Goal: Task Accomplishment & Management: Manage account settings

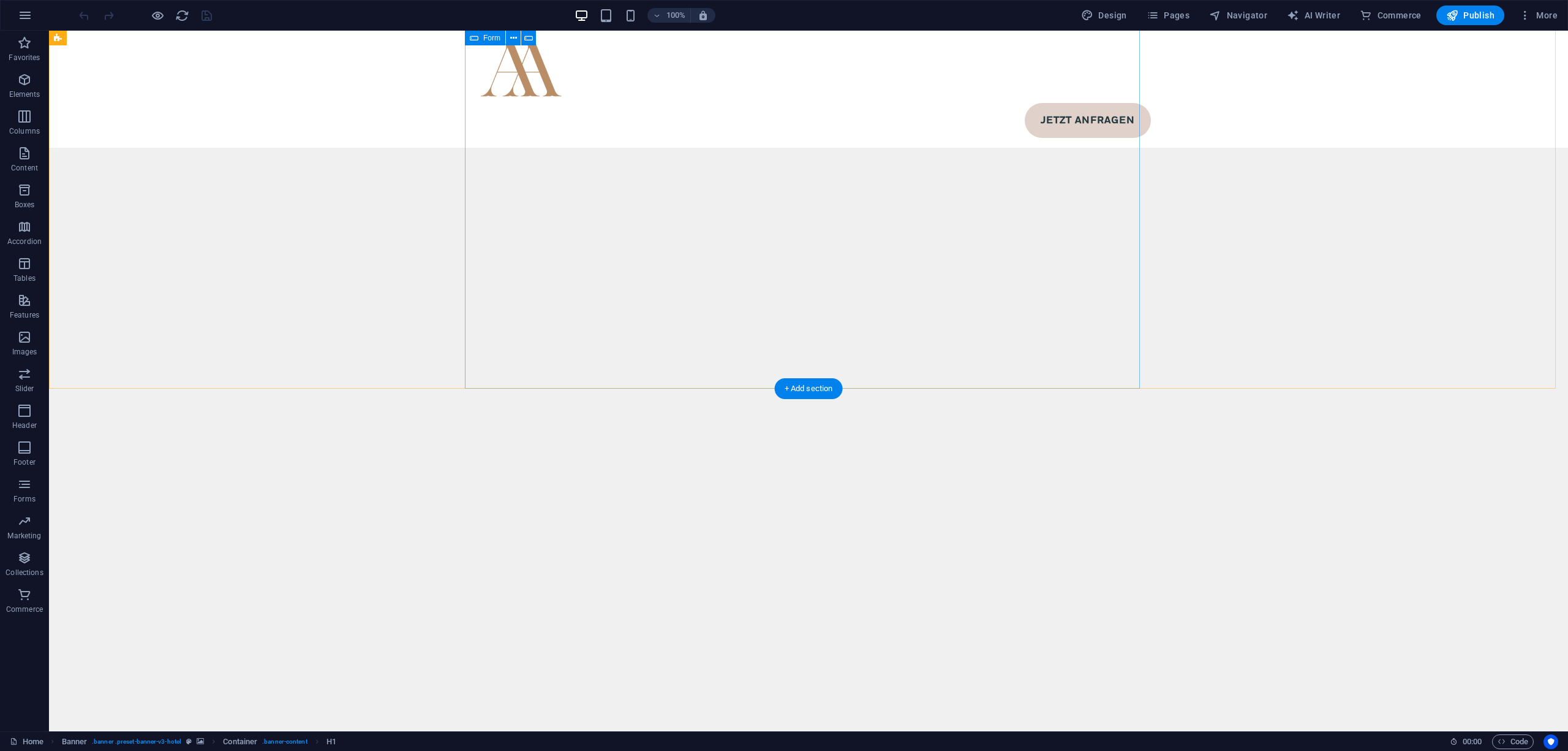
scroll to position [8392, 0]
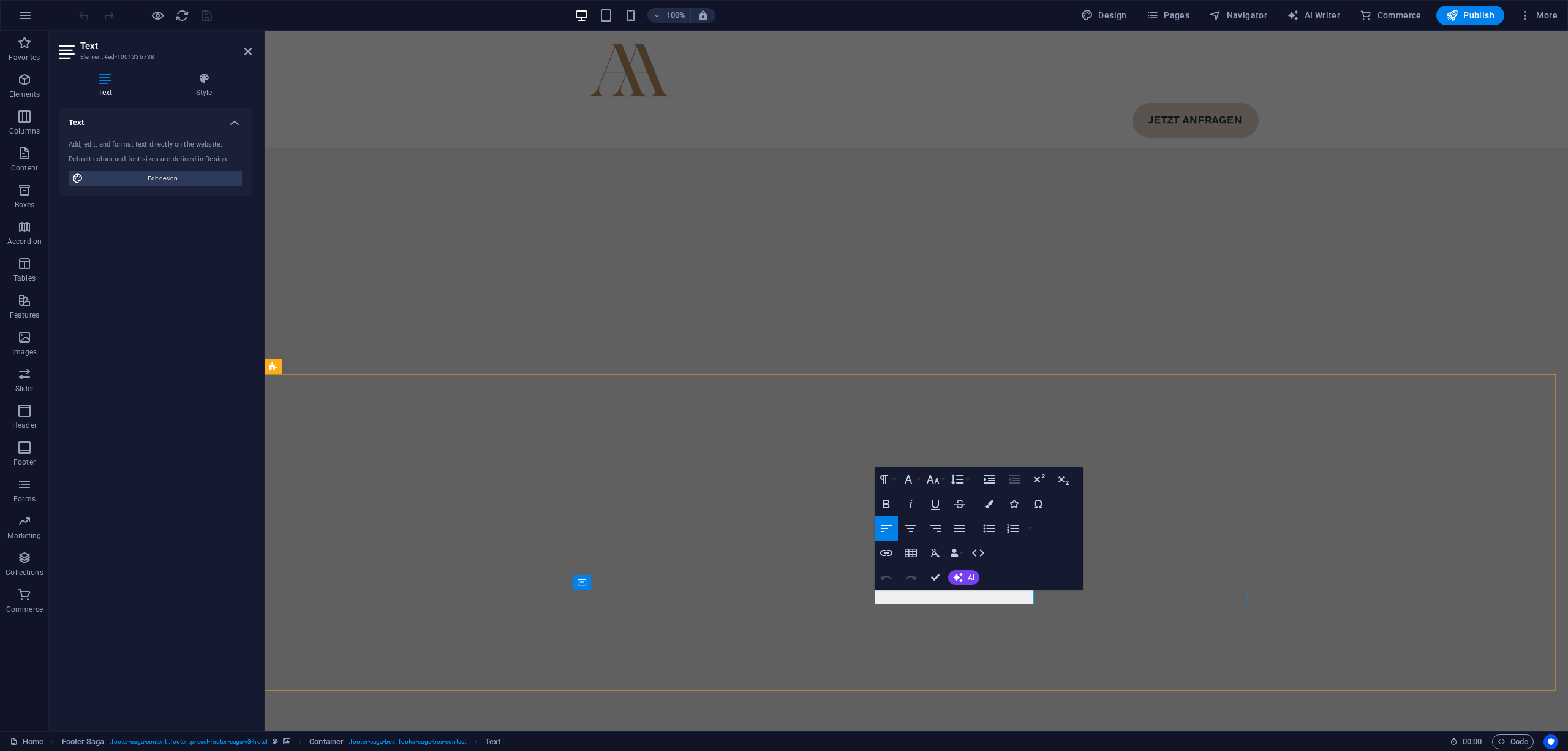
scroll to position [8301, 0]
copy p "info@ [DOMAIN_NAME]"
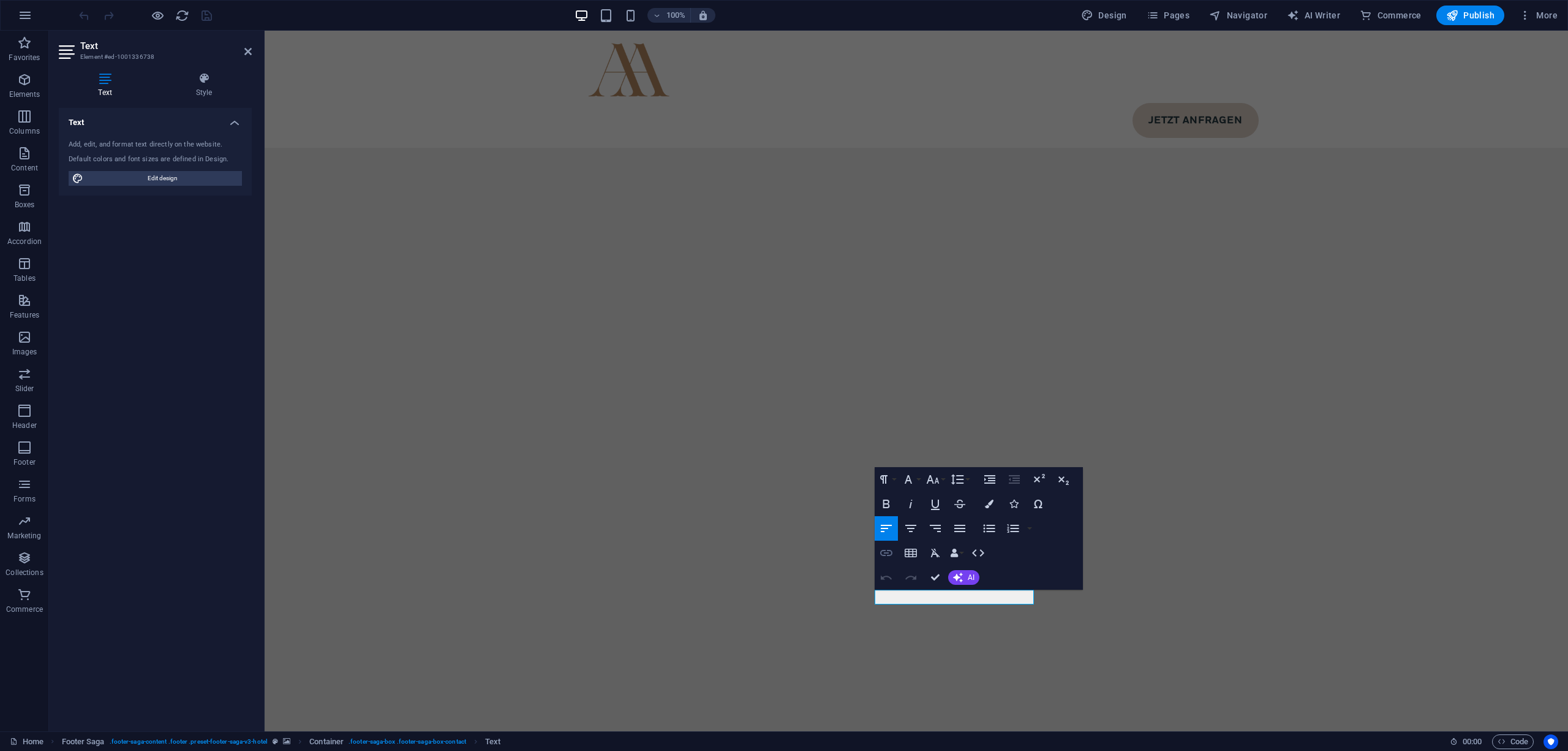
click at [892, 554] on icon "button" at bounding box center [887, 553] width 13 height 6
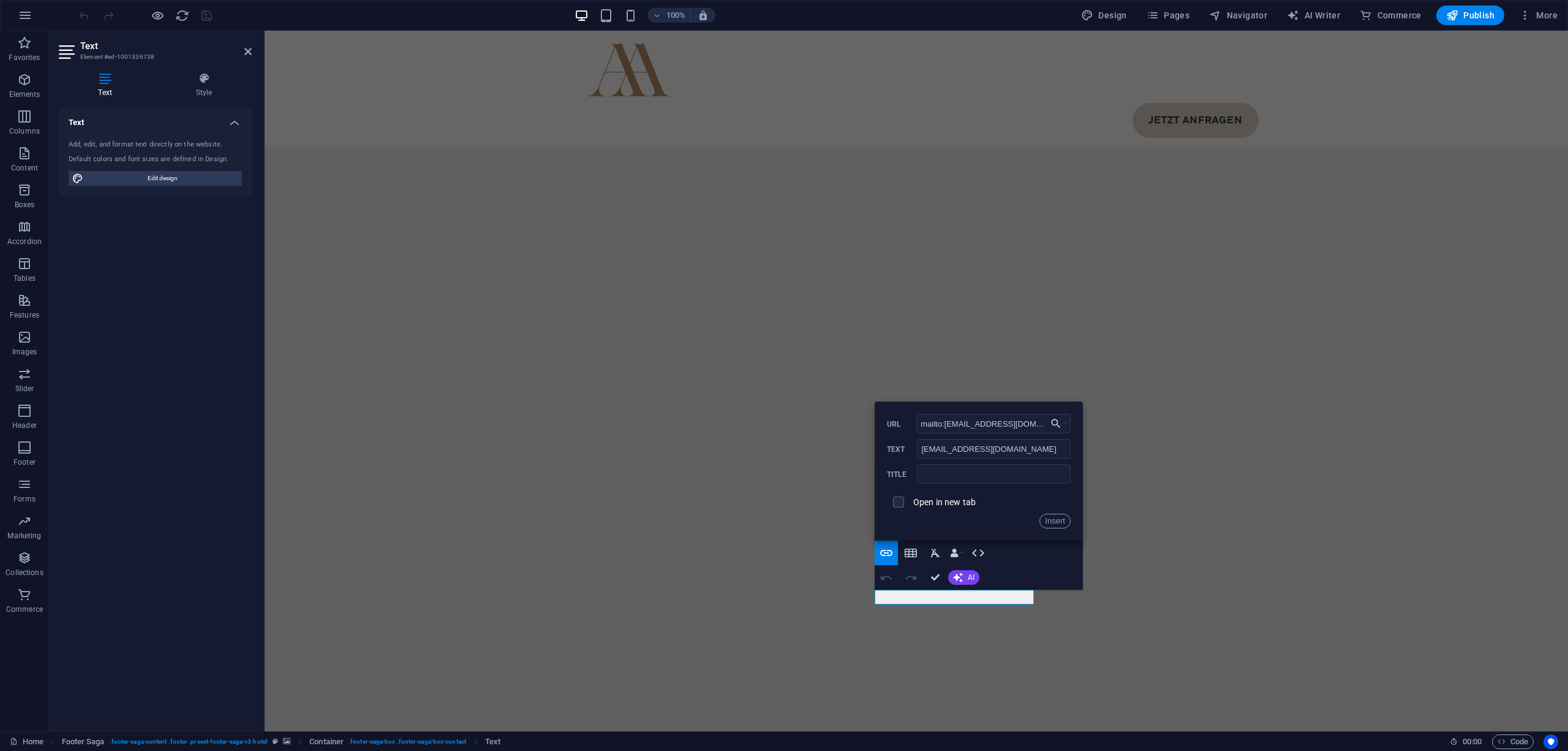
type input "mailto:[EMAIL_ADDRESS][DOMAIN_NAME]"
click at [951, 503] on label "Open in new tab" at bounding box center [945, 502] width 63 height 10
click at [1050, 515] on button "Insert" at bounding box center [1055, 521] width 31 height 15
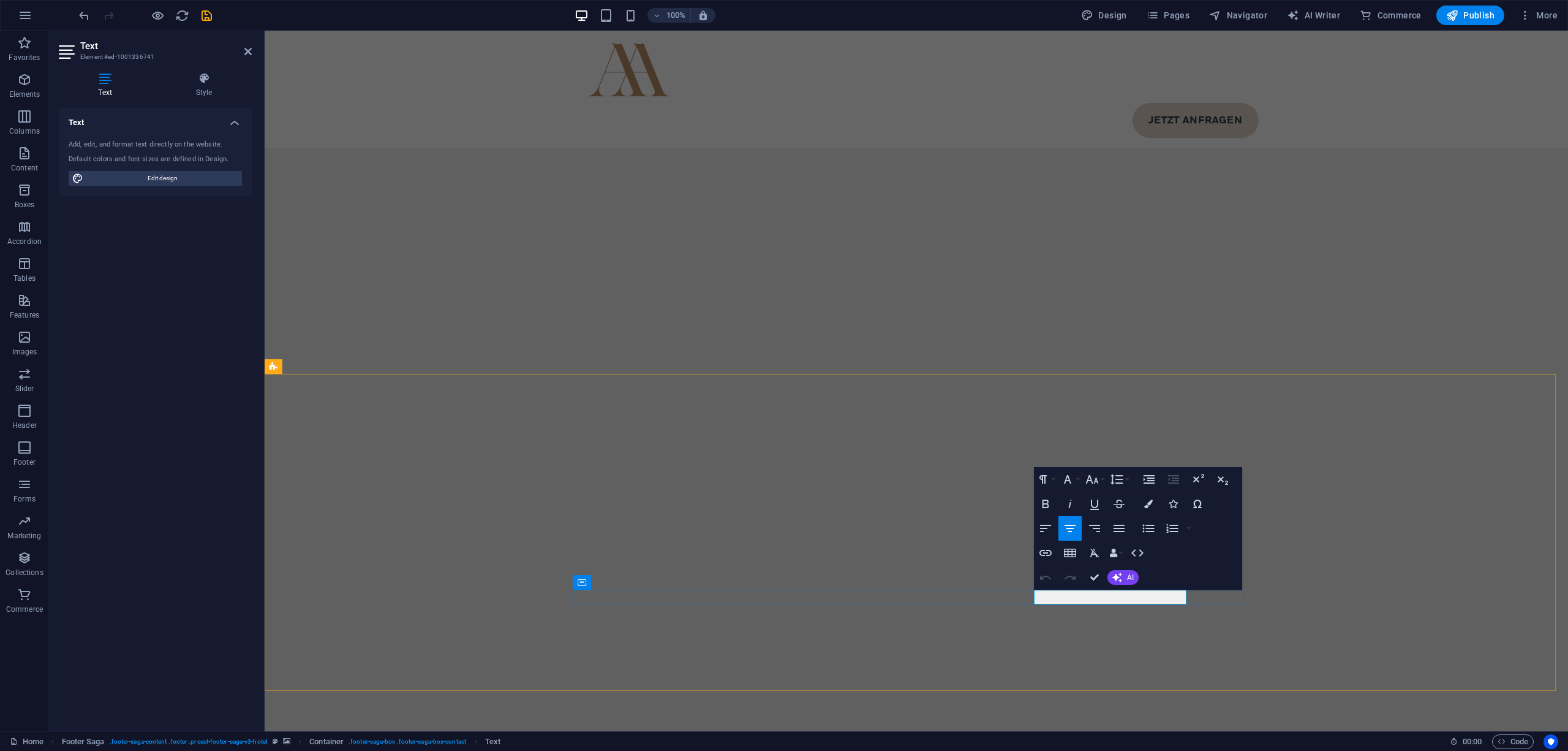
drag, startPoint x: 1175, startPoint y: 599, endPoint x: 1084, endPoint y: 599, distance: 91.0
copy p "39 0471 1530786"
click at [1039, 550] on icon "button" at bounding box center [1045, 552] width 15 height 15
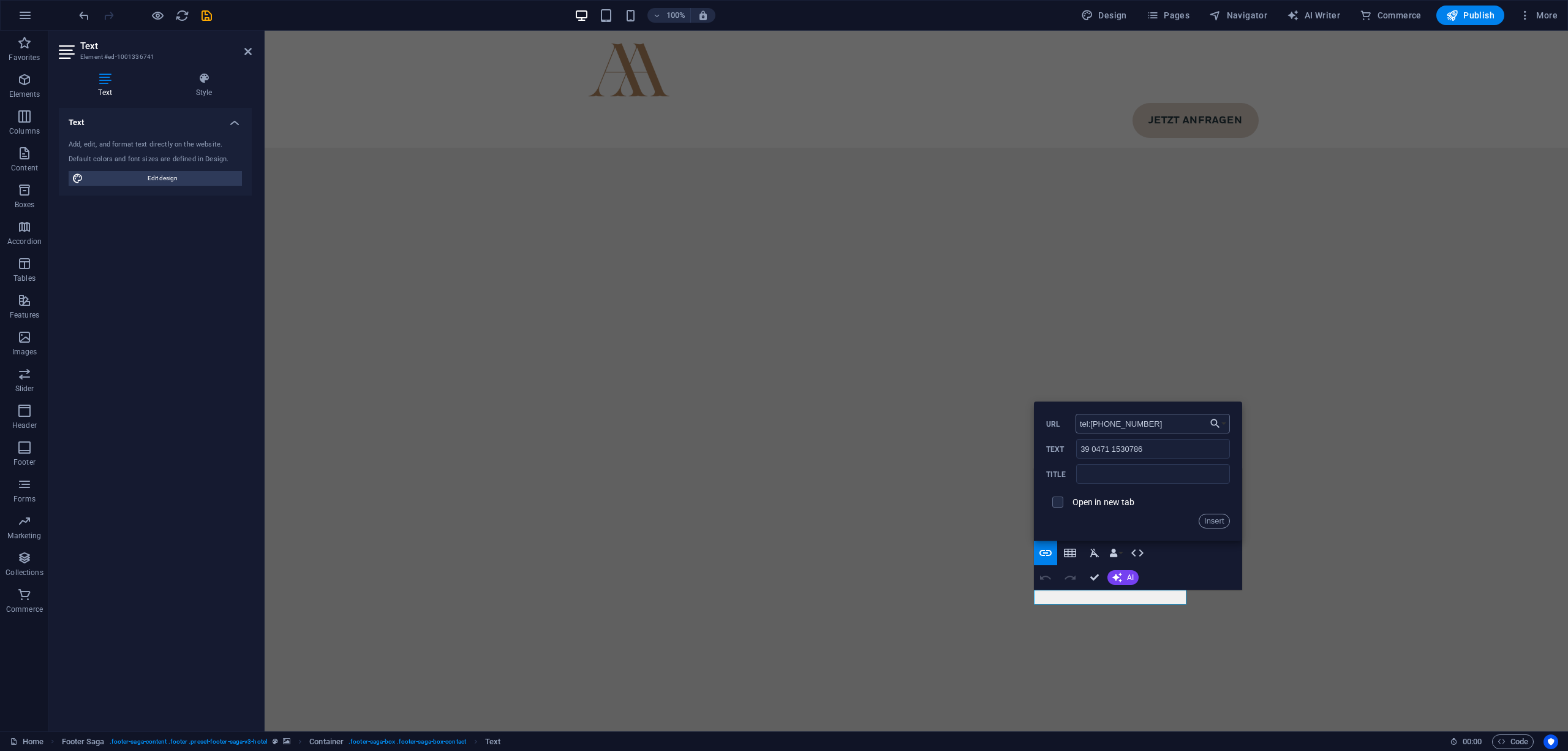
click at [1111, 421] on input "tel:[PHONE_NUMBER]" at bounding box center [1153, 423] width 154 height 19
type input "tel:[PHONE_NUMBER]"
click at [1111, 503] on label "Open in new tab" at bounding box center [1104, 502] width 63 height 10
click at [1216, 519] on button "Insert" at bounding box center [1214, 521] width 31 height 15
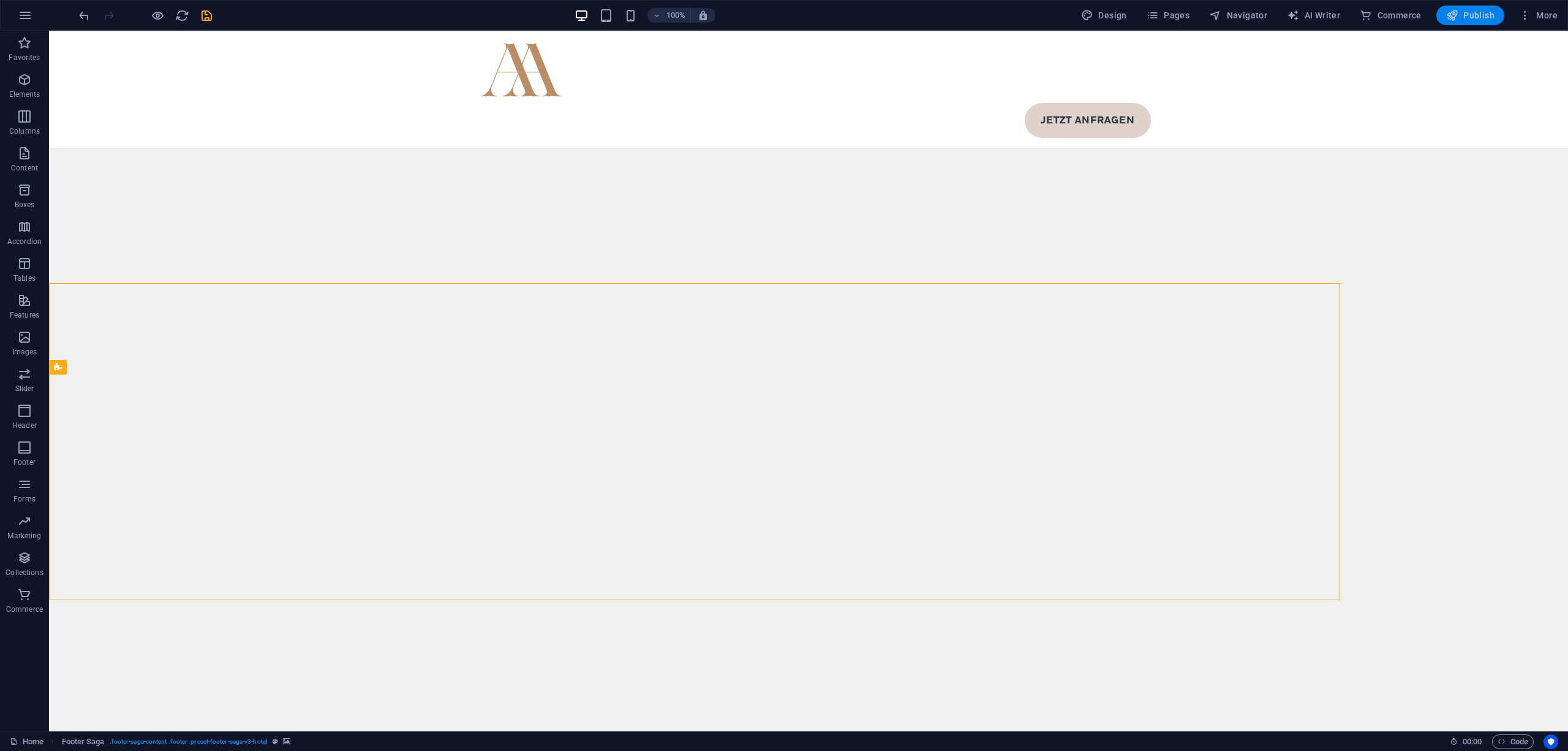
scroll to position [8392, 0]
click at [1470, 19] on span "Publish" at bounding box center [1471, 15] width 49 height 13
select select
checkbox input "false"
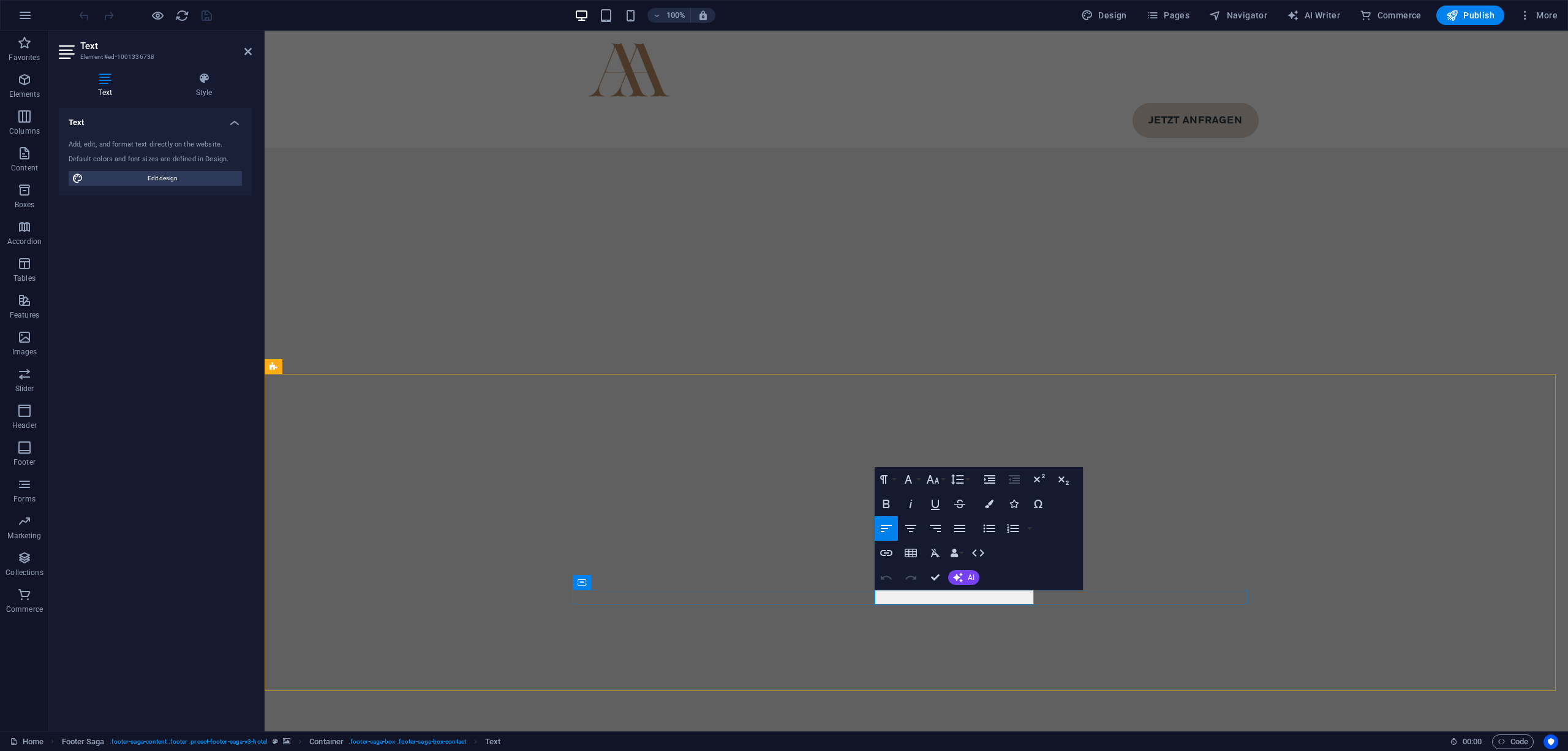
drag, startPoint x: 892, startPoint y: 596, endPoint x: 875, endPoint y: 596, distance: 17.0
copy p "info@ [DOMAIN_NAME]"
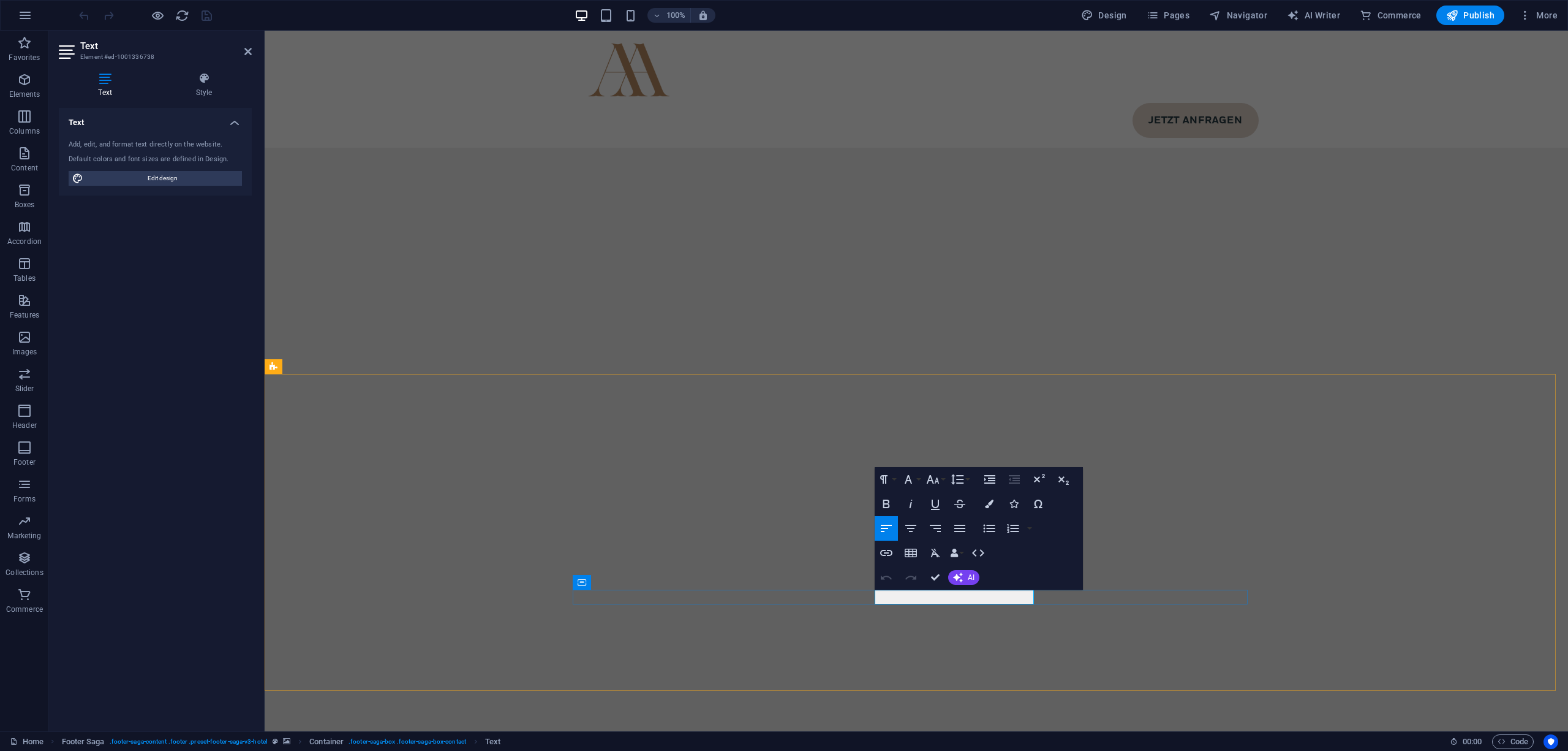
click at [910, 563] on icon "button" at bounding box center [913, 565] width 13 height 11
click at [888, 556] on icon "button" at bounding box center [886, 552] width 15 height 15
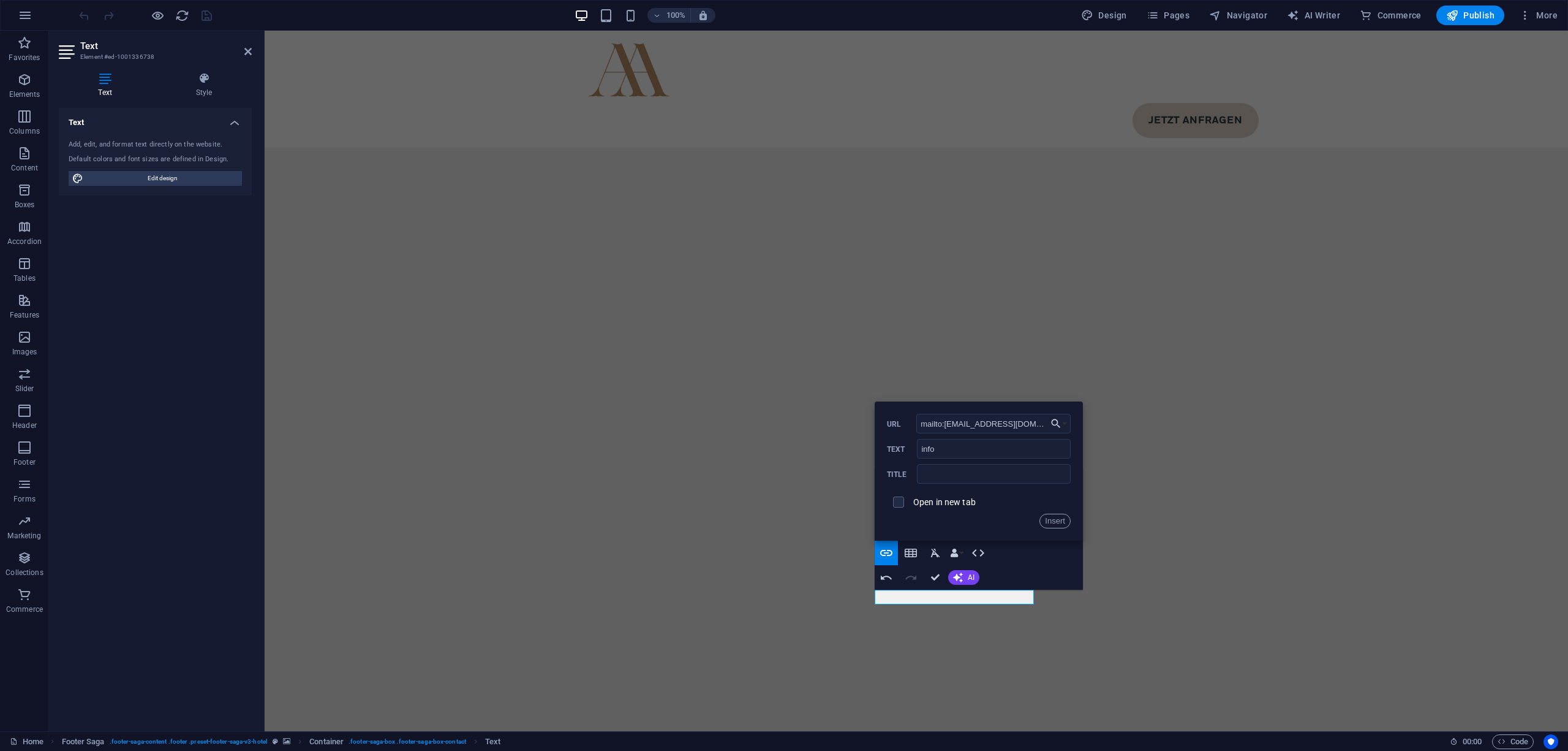
type input "mailto:[EMAIL_ADDRESS][DOMAIN_NAME]"
click at [937, 503] on label "Open in new tab" at bounding box center [945, 502] width 63 height 10
click at [1052, 525] on button "Insert" at bounding box center [1055, 521] width 31 height 15
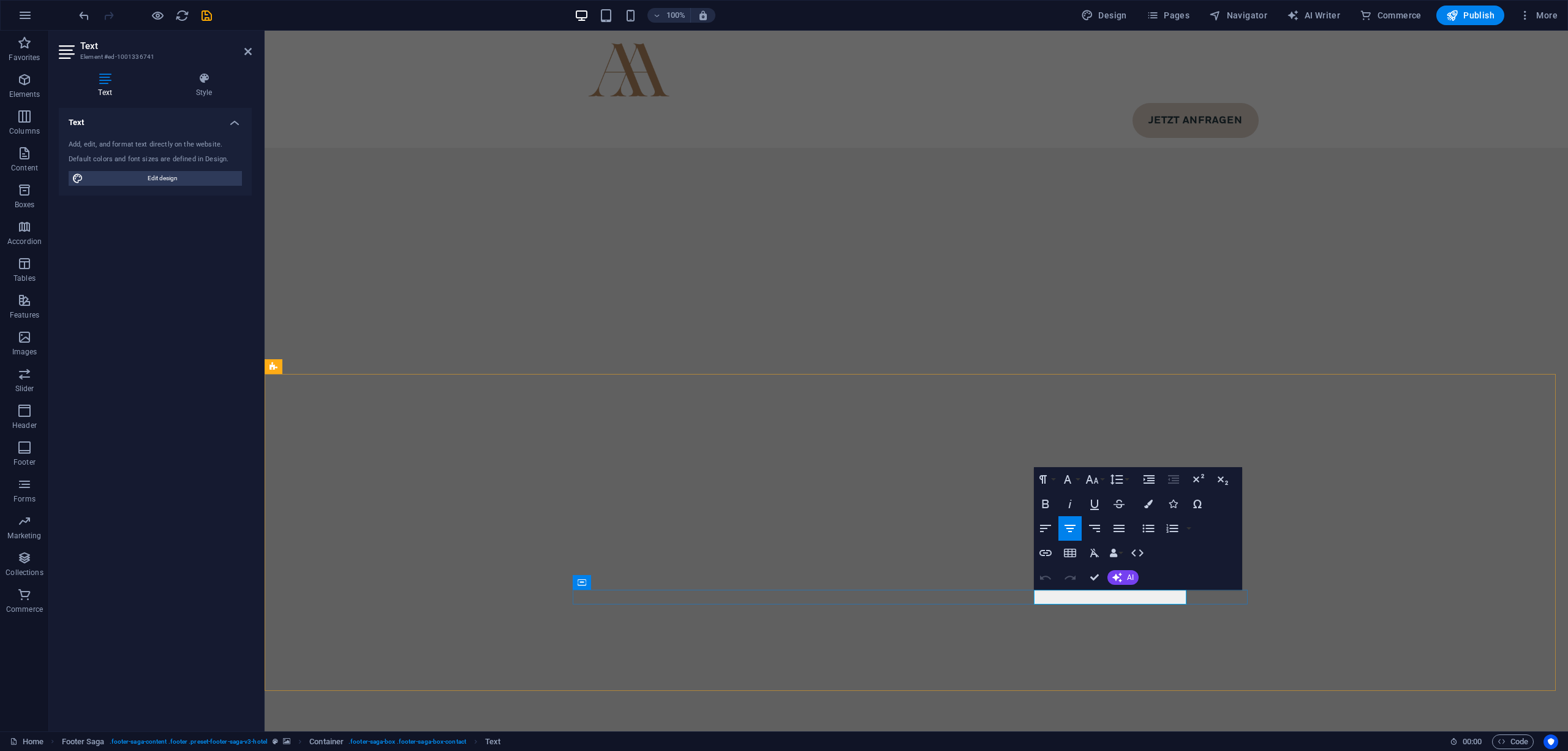
drag, startPoint x: 1174, startPoint y: 596, endPoint x: 1084, endPoint y: 594, distance: 90.0
copy p "39 0471 1530786"
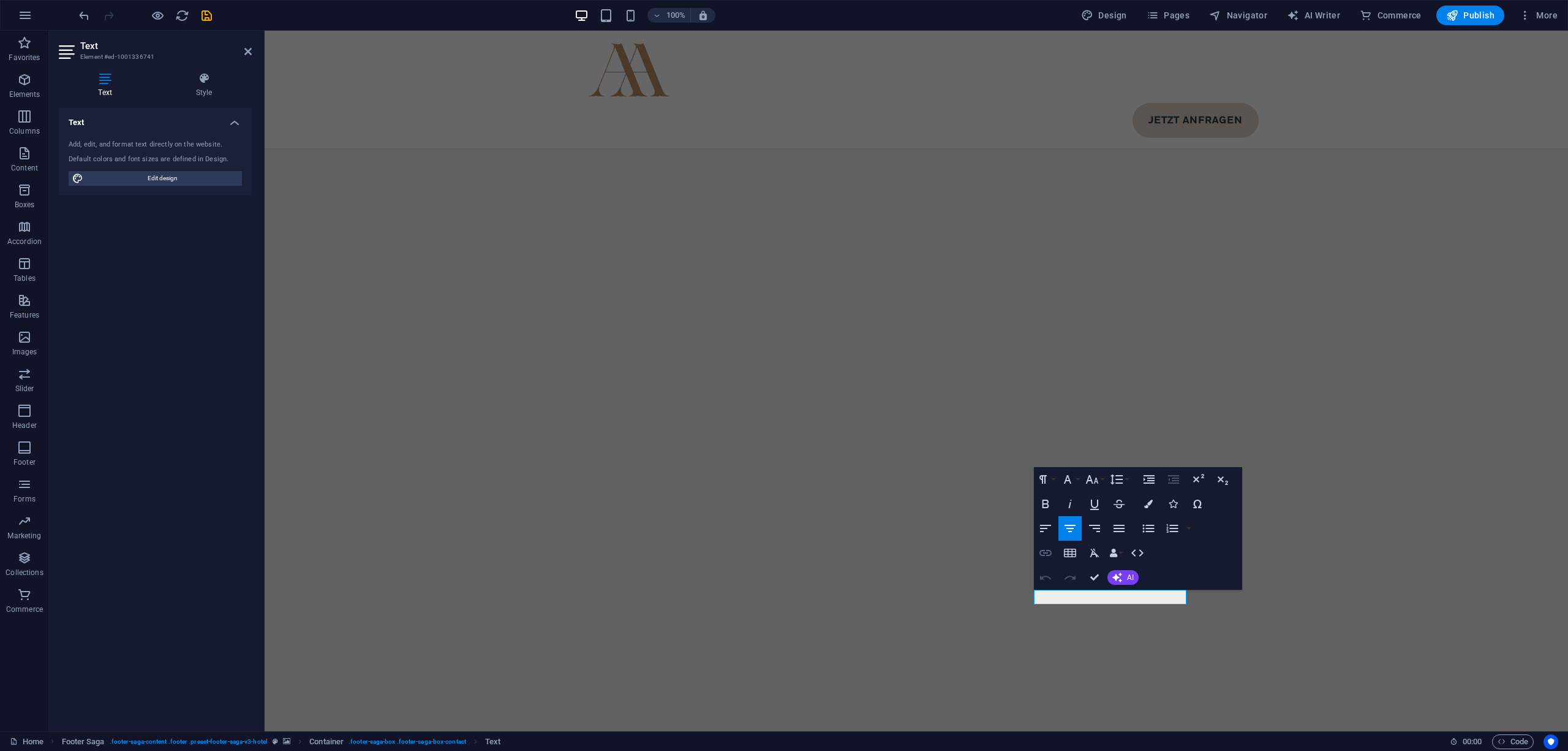
click at [1047, 548] on icon "button" at bounding box center [1045, 552] width 15 height 15
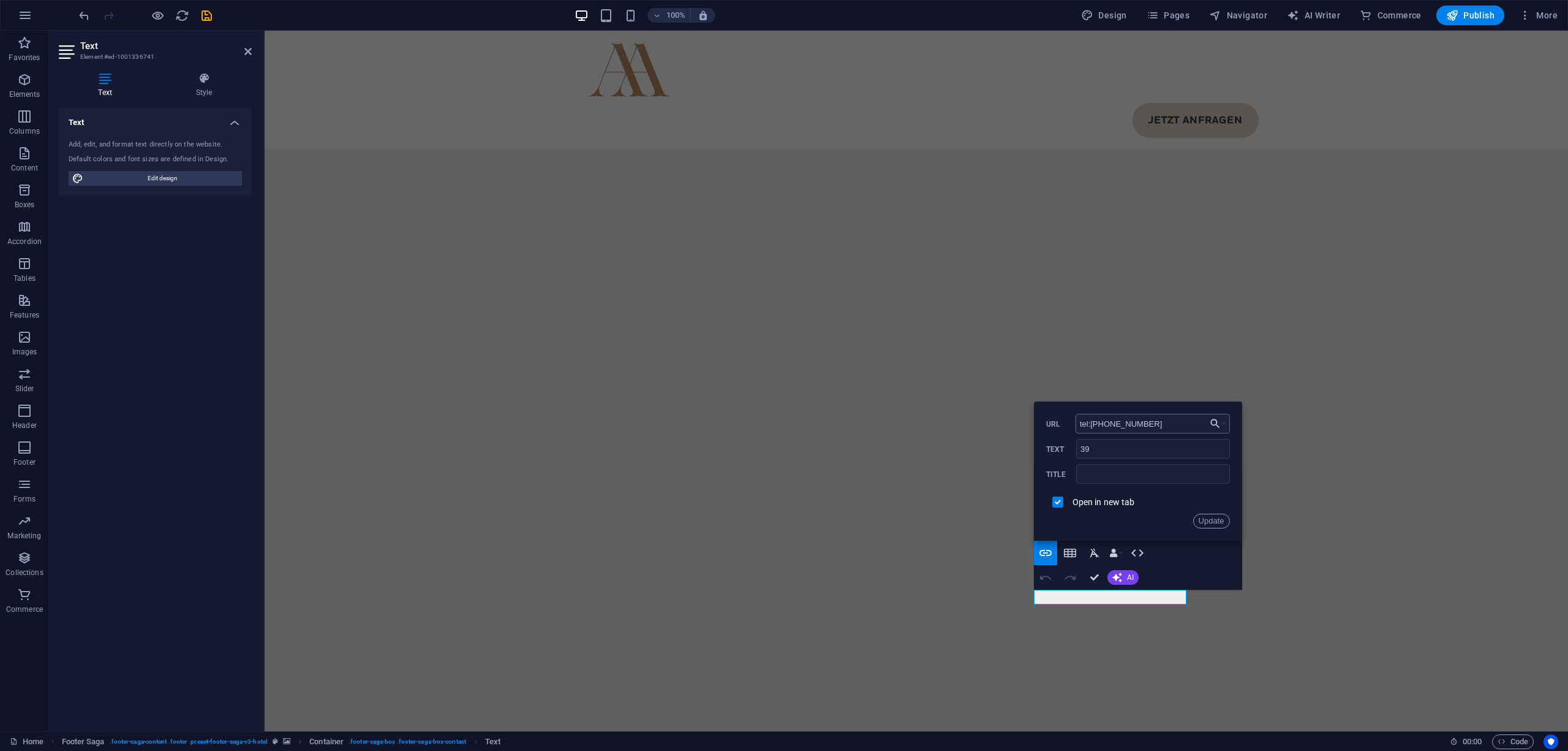
drag, startPoint x: 1144, startPoint y: 426, endPoint x: 1100, endPoint y: 427, distance: 44.0
click at [1100, 427] on input "tel:00390472764777" at bounding box center [1153, 423] width 154 height 19
click at [1113, 424] on input "tel:[PHONE_NUMBER]" at bounding box center [1153, 423] width 154 height 19
click at [1133, 419] on input "tel:[PHONE_NUMBER] [PHONE_NUMBER]" at bounding box center [1153, 423] width 154 height 19
type input "tel:[PHONE_NUMBER]"
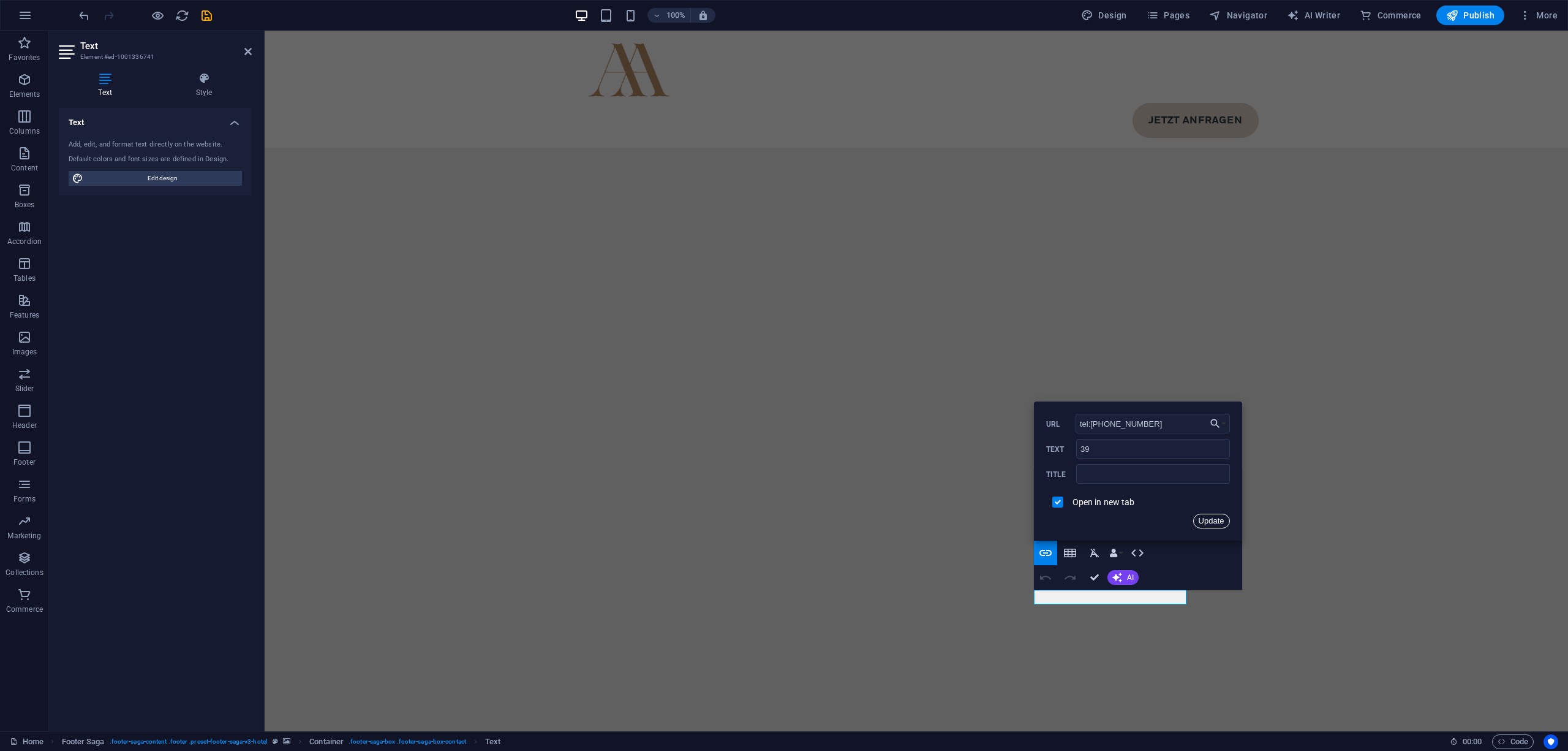
click at [1196, 517] on button "Update" at bounding box center [1211, 521] width 37 height 15
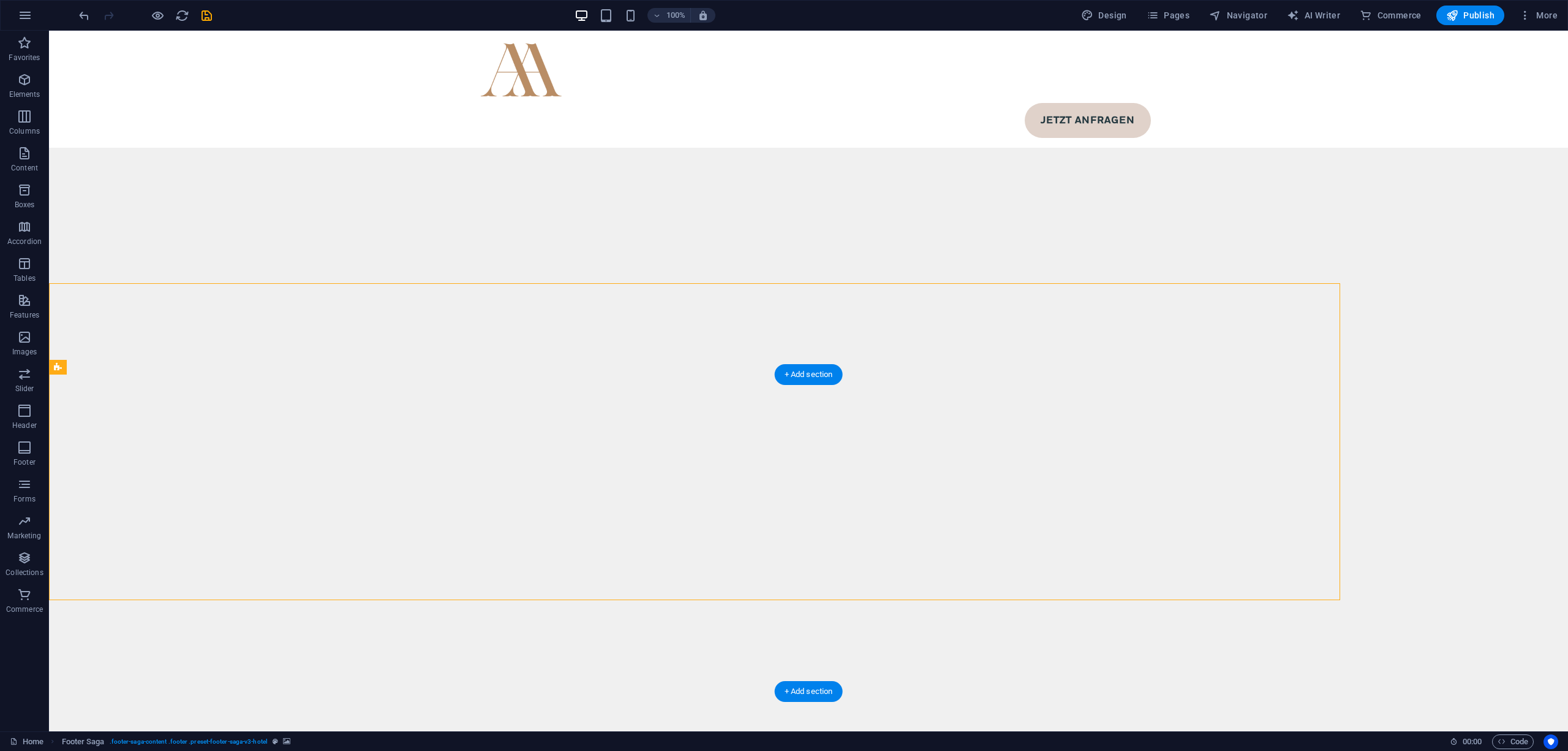
scroll to position [8392, 0]
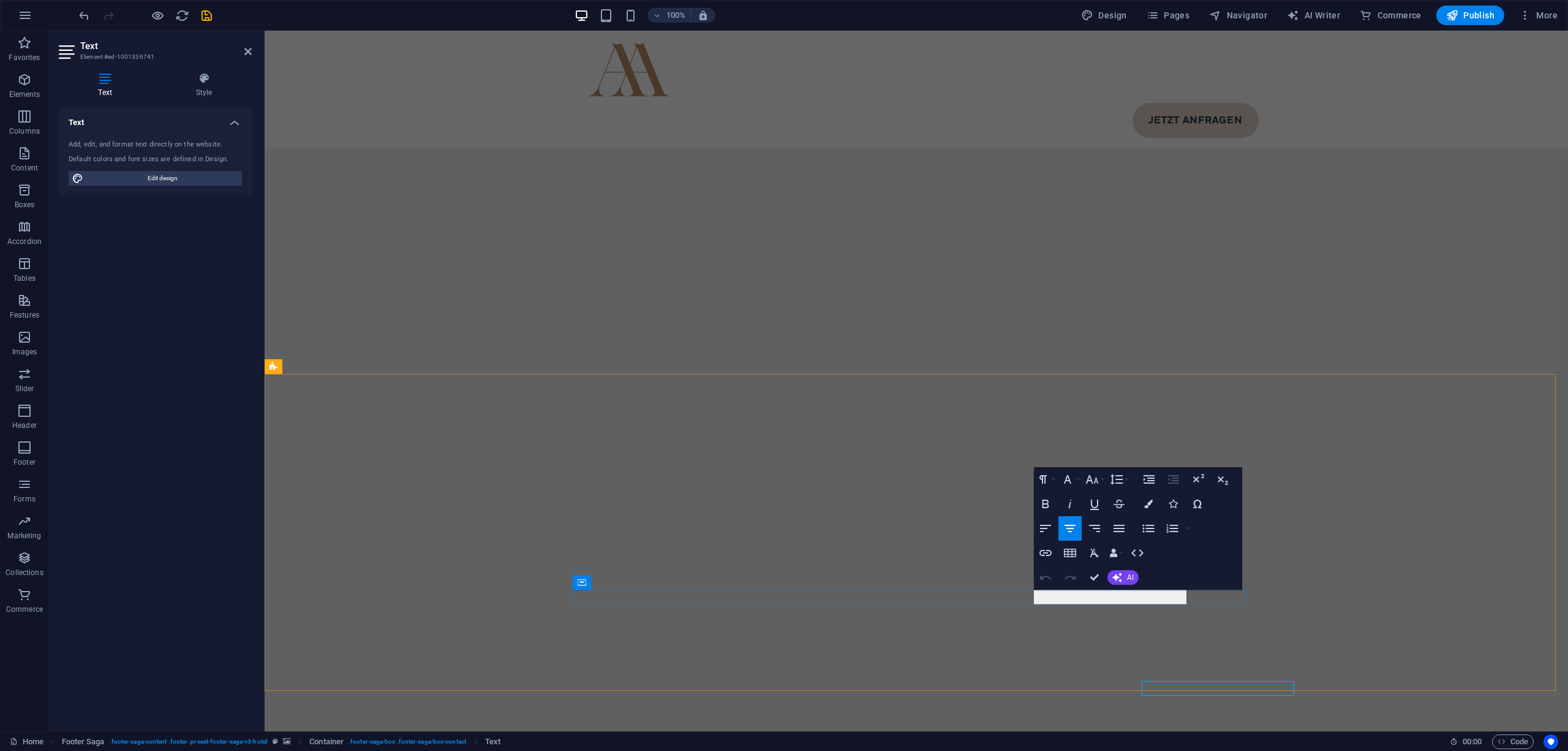
scroll to position [8301, 0]
click at [1180, 13] on span "Pages" at bounding box center [1168, 15] width 43 height 13
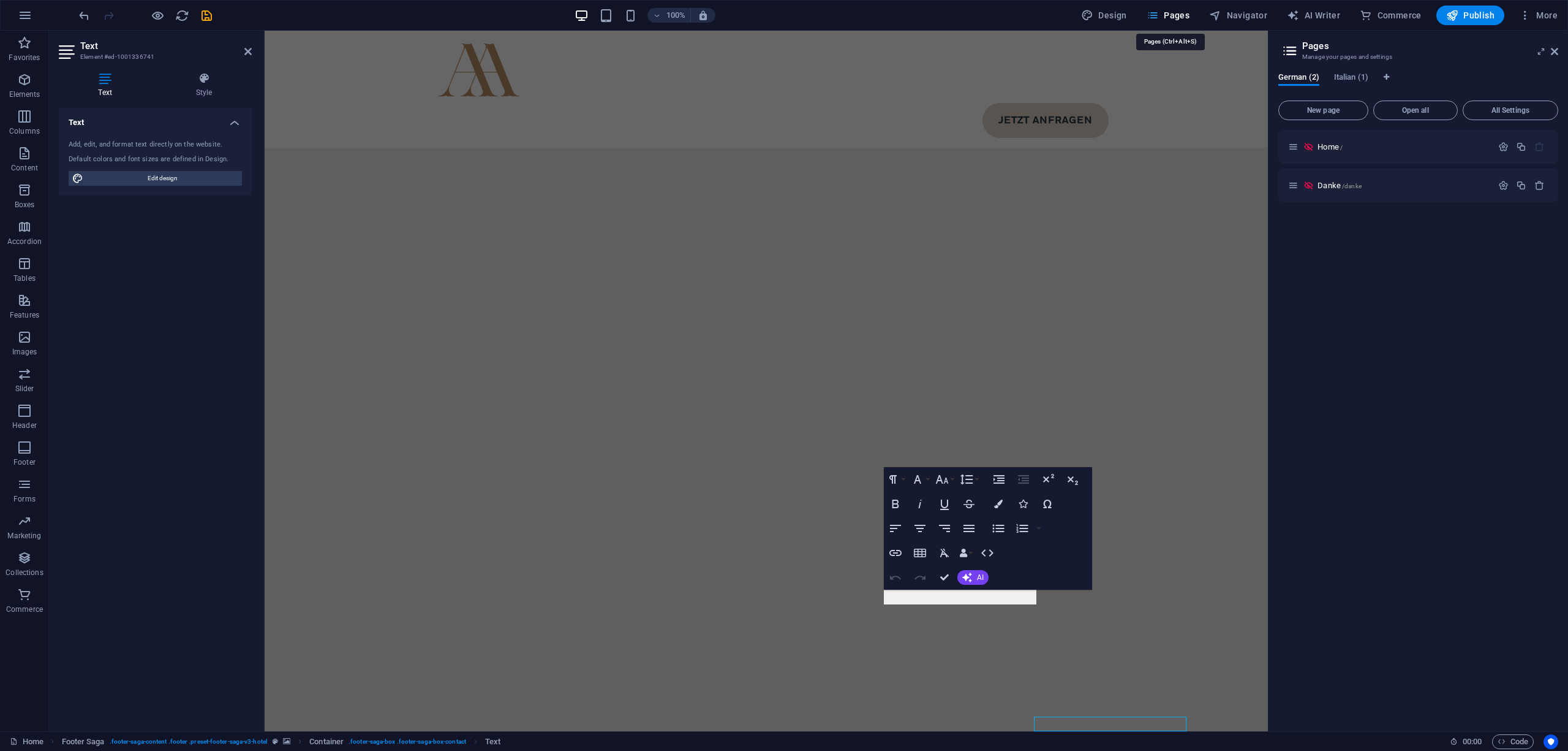
scroll to position [8175, 0]
click at [1339, 74] on span "Italian (1)" at bounding box center [1351, 78] width 34 height 17
click at [1351, 143] on p "Home /" at bounding box center [1403, 146] width 171 height 8
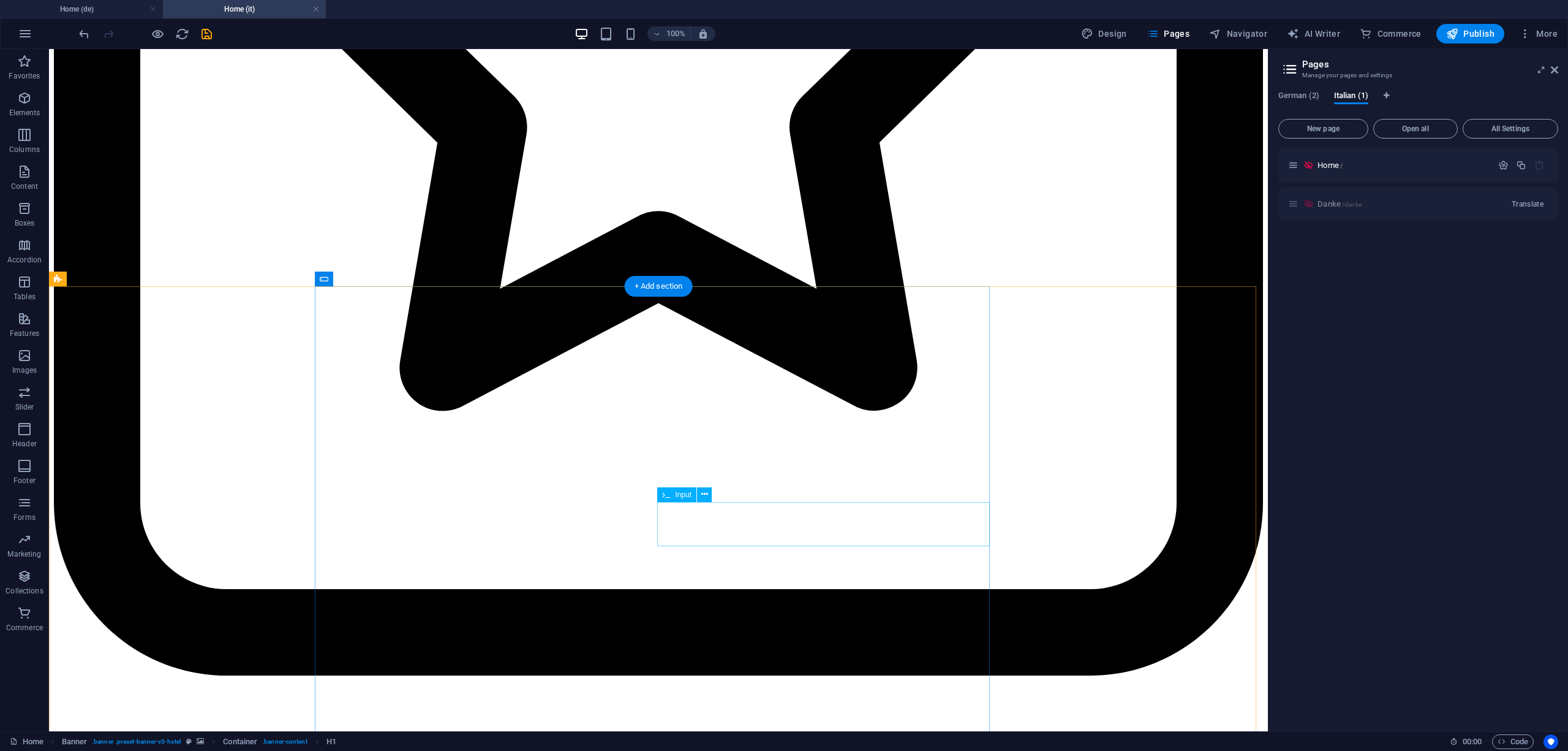
scroll to position [8120, 0]
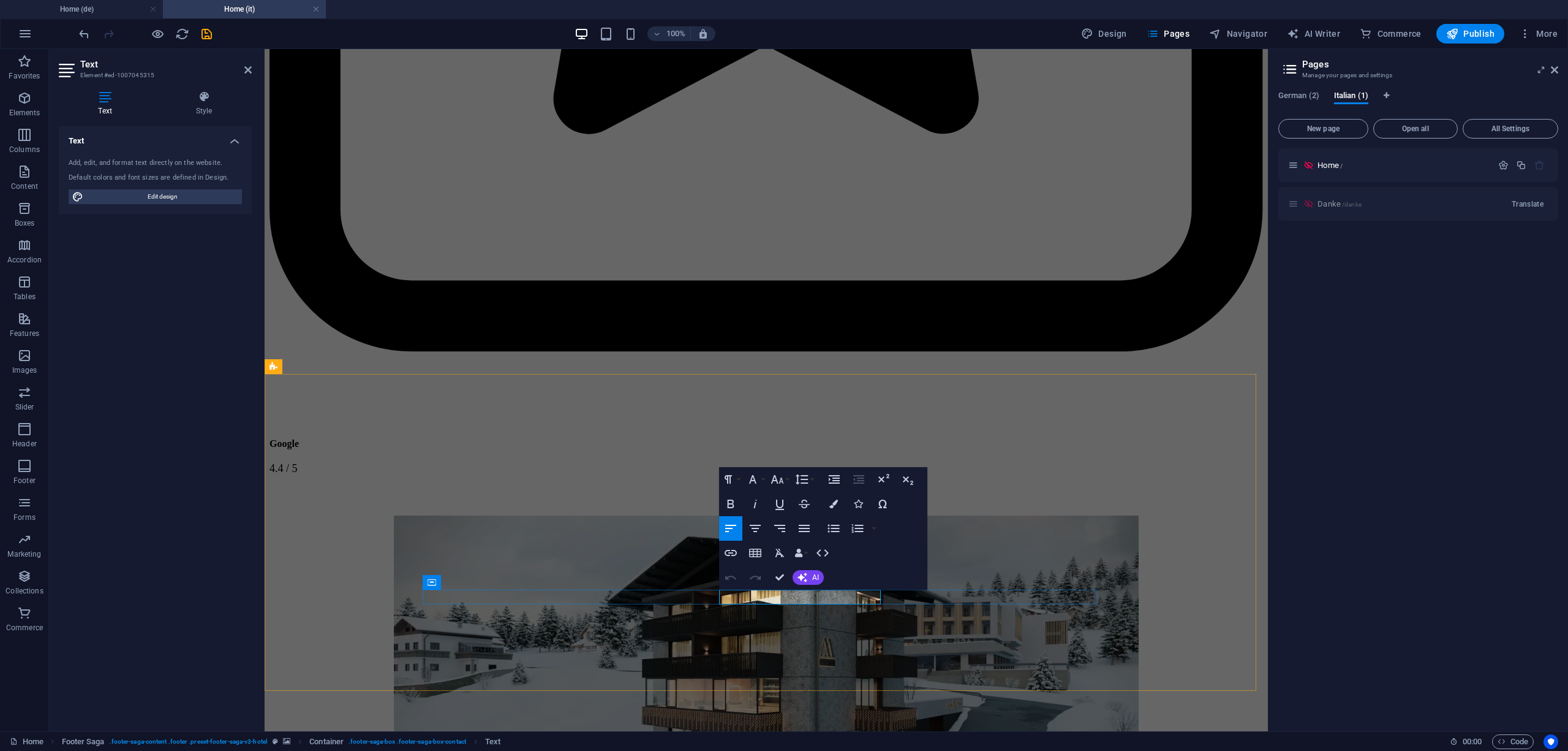
drag, startPoint x: 739, startPoint y: 596, endPoint x: 719, endPoint y: 596, distance: 20.0
drag, startPoint x: 832, startPoint y: 596, endPoint x: 728, endPoint y: 599, distance: 104.0
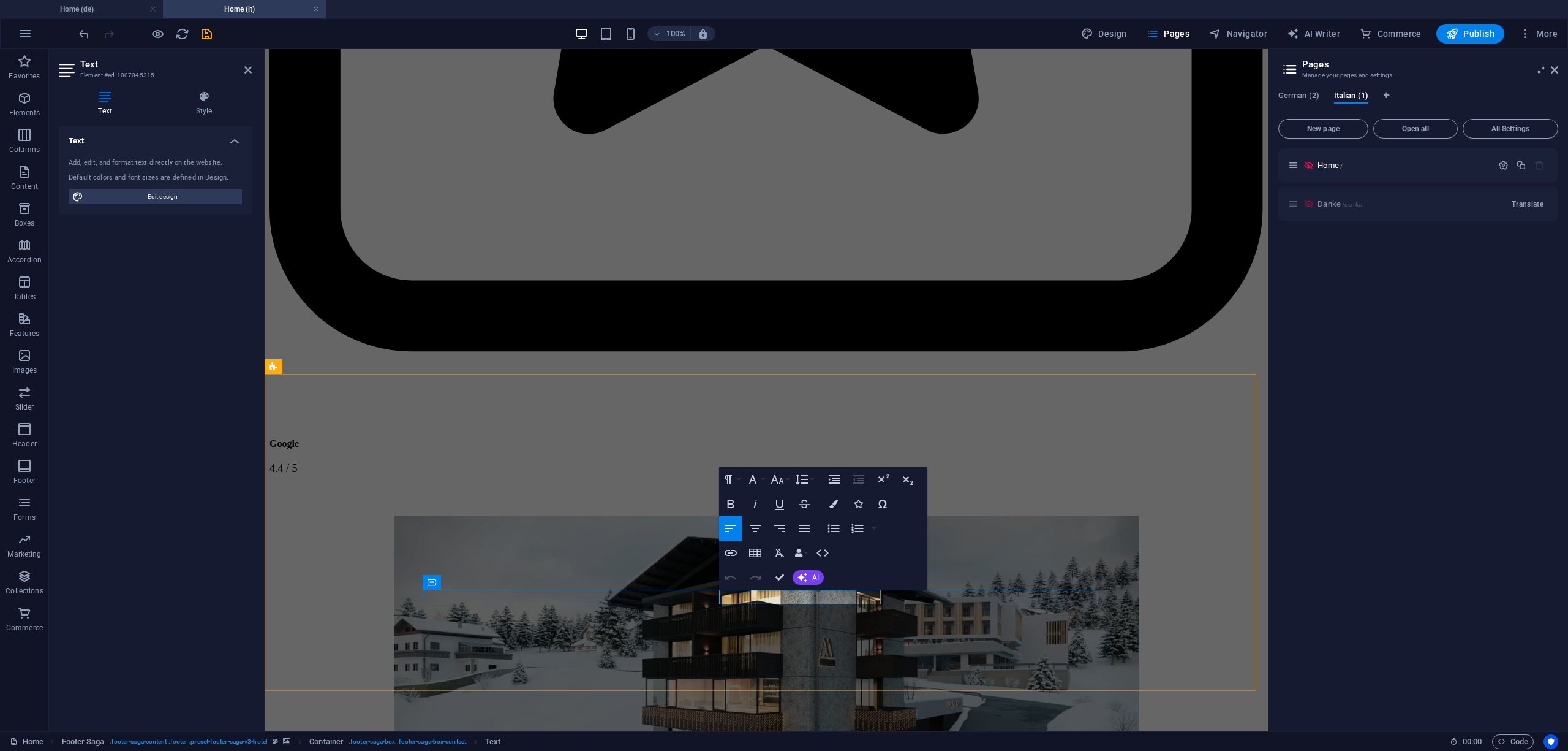
copy p "info@ [DOMAIN_NAME]"
click at [729, 553] on icon "button" at bounding box center [731, 553] width 13 height 6
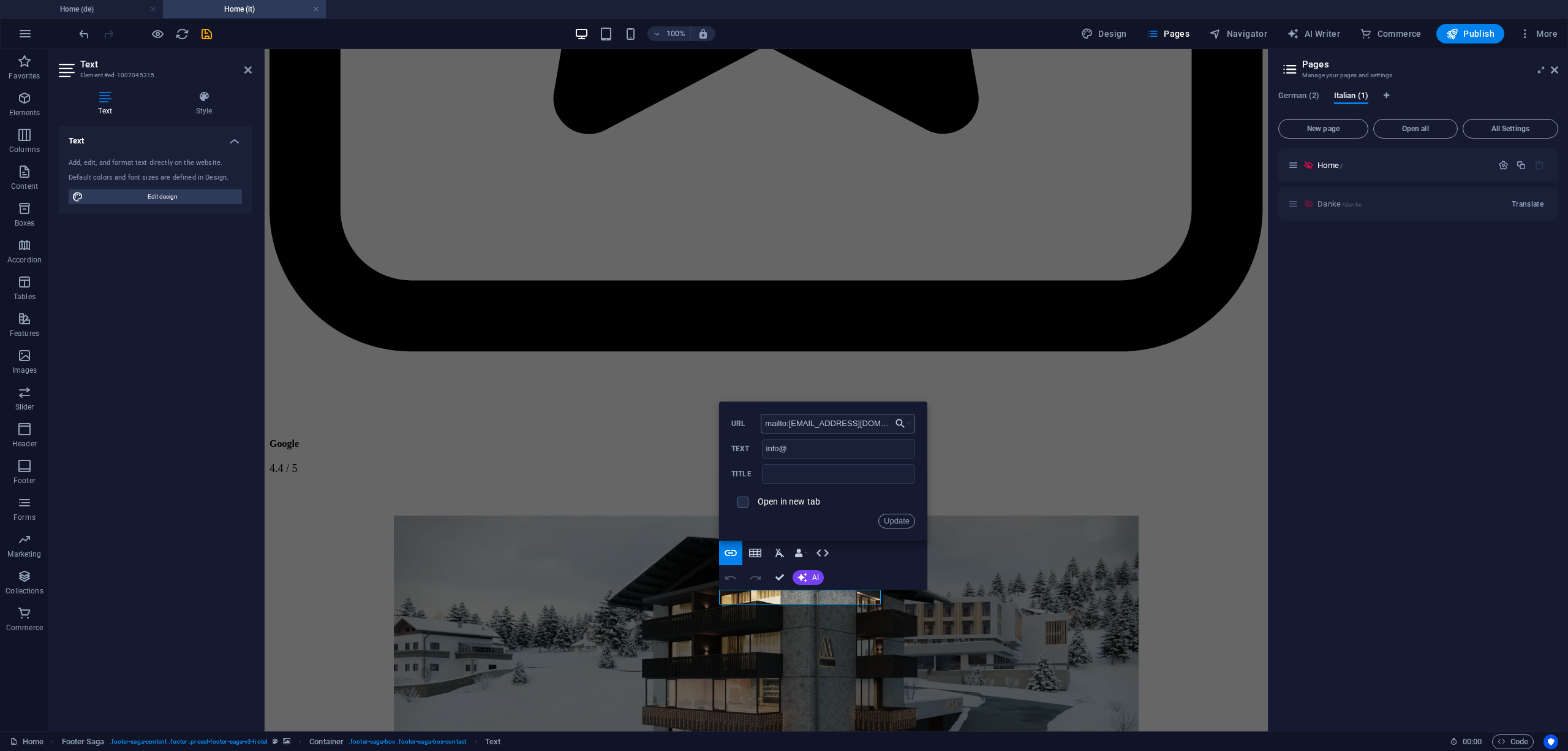
drag, startPoint x: 860, startPoint y: 426, endPoint x: 790, endPoint y: 427, distance: 70.0
click at [790, 427] on input "mailto:info@lahnerhof.it" at bounding box center [838, 423] width 154 height 19
type input "mailto:[EMAIL_ADDRESS][DOMAIN_NAME]"
click at [794, 503] on label "Open in new tab" at bounding box center [789, 501] width 63 height 10
click at [885, 517] on button "Update" at bounding box center [897, 521] width 37 height 15
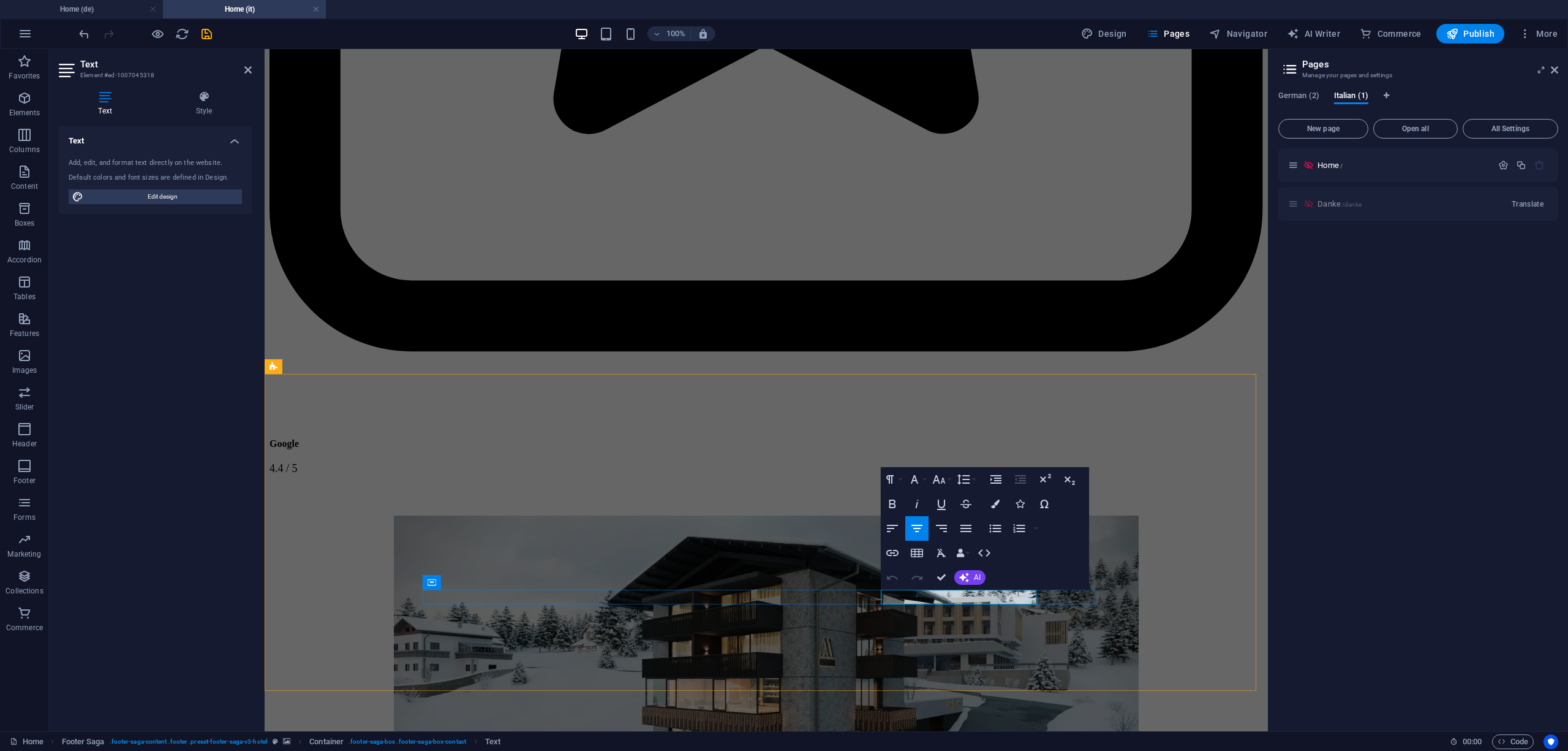
drag, startPoint x: 1022, startPoint y: 594, endPoint x: 948, endPoint y: 596, distance: 74.0
copy p "0471 1530786"
click at [891, 551] on icon "button" at bounding box center [892, 552] width 15 height 15
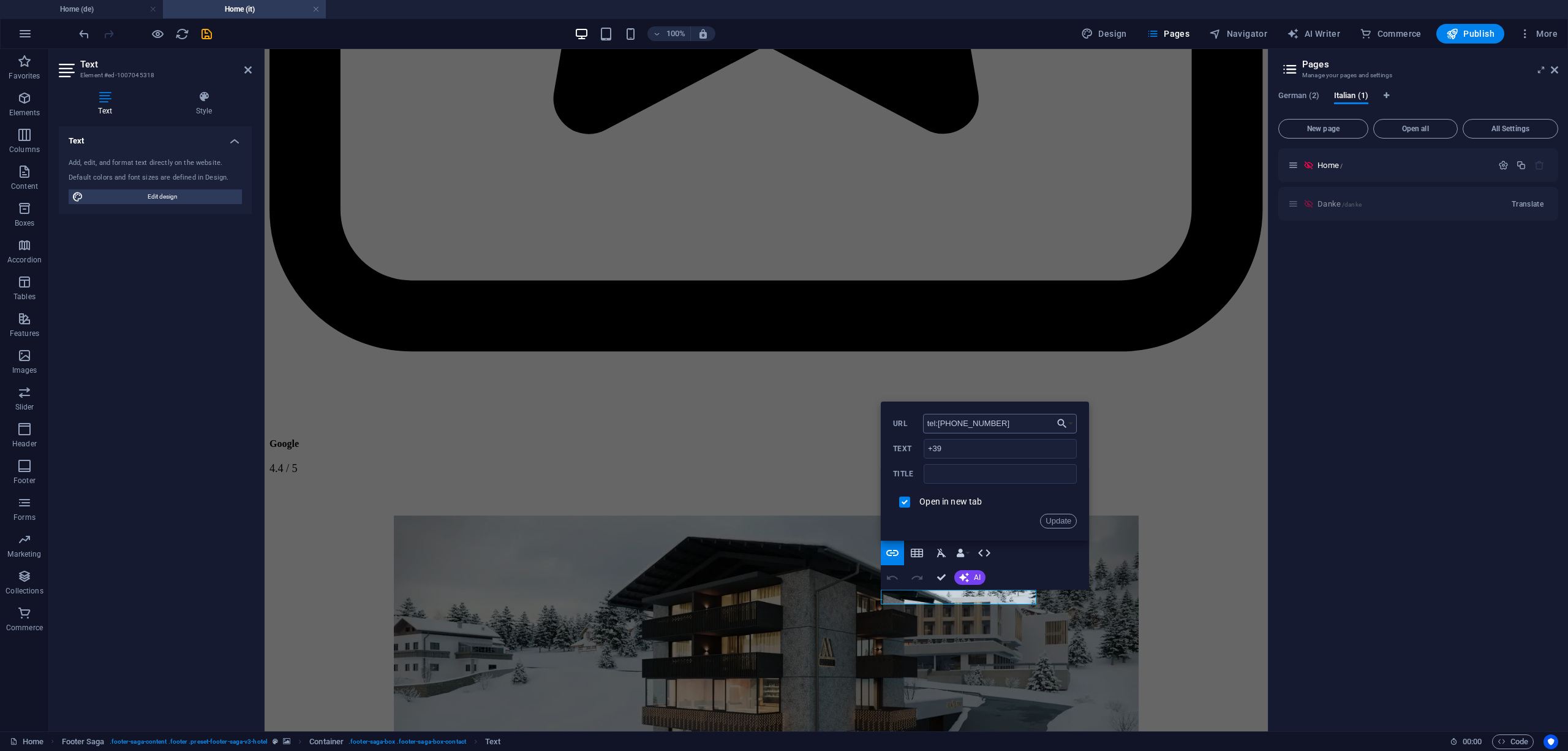
drag, startPoint x: 1012, startPoint y: 424, endPoint x: 954, endPoint y: 426, distance: 58.0
click at [954, 426] on input "tel:00390472764777" at bounding box center [1000, 423] width 154 height 19
click at [976, 424] on input "tel:[PHONE_NUMBER] [PHONE_NUMBER]" at bounding box center [1000, 423] width 154 height 19
type input "tel:[PHONE_NUMBER]"
drag, startPoint x: 1057, startPoint y: 519, endPoint x: 797, endPoint y: 357, distance: 306.3
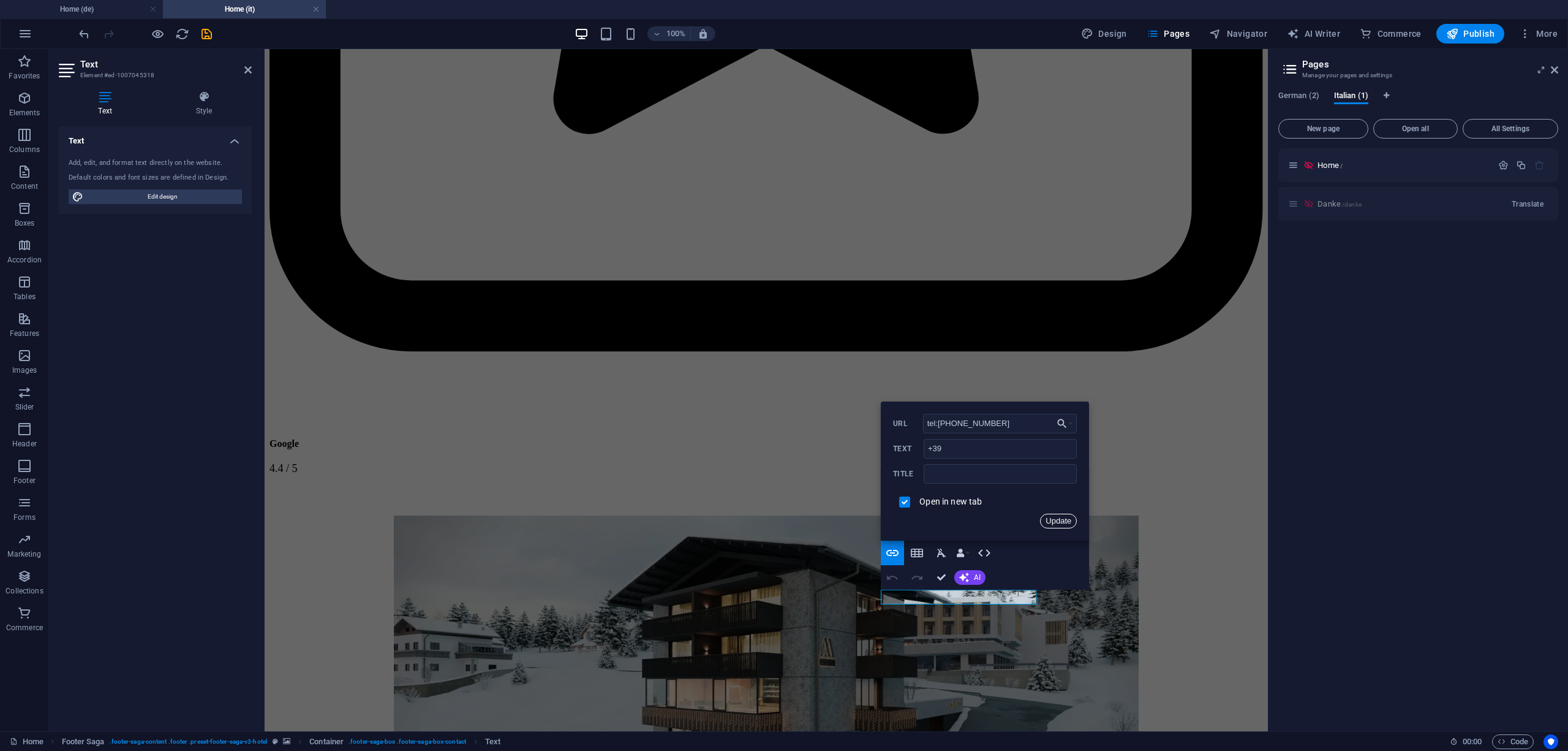
click at [1057, 519] on button "Update" at bounding box center [1059, 521] width 37 height 15
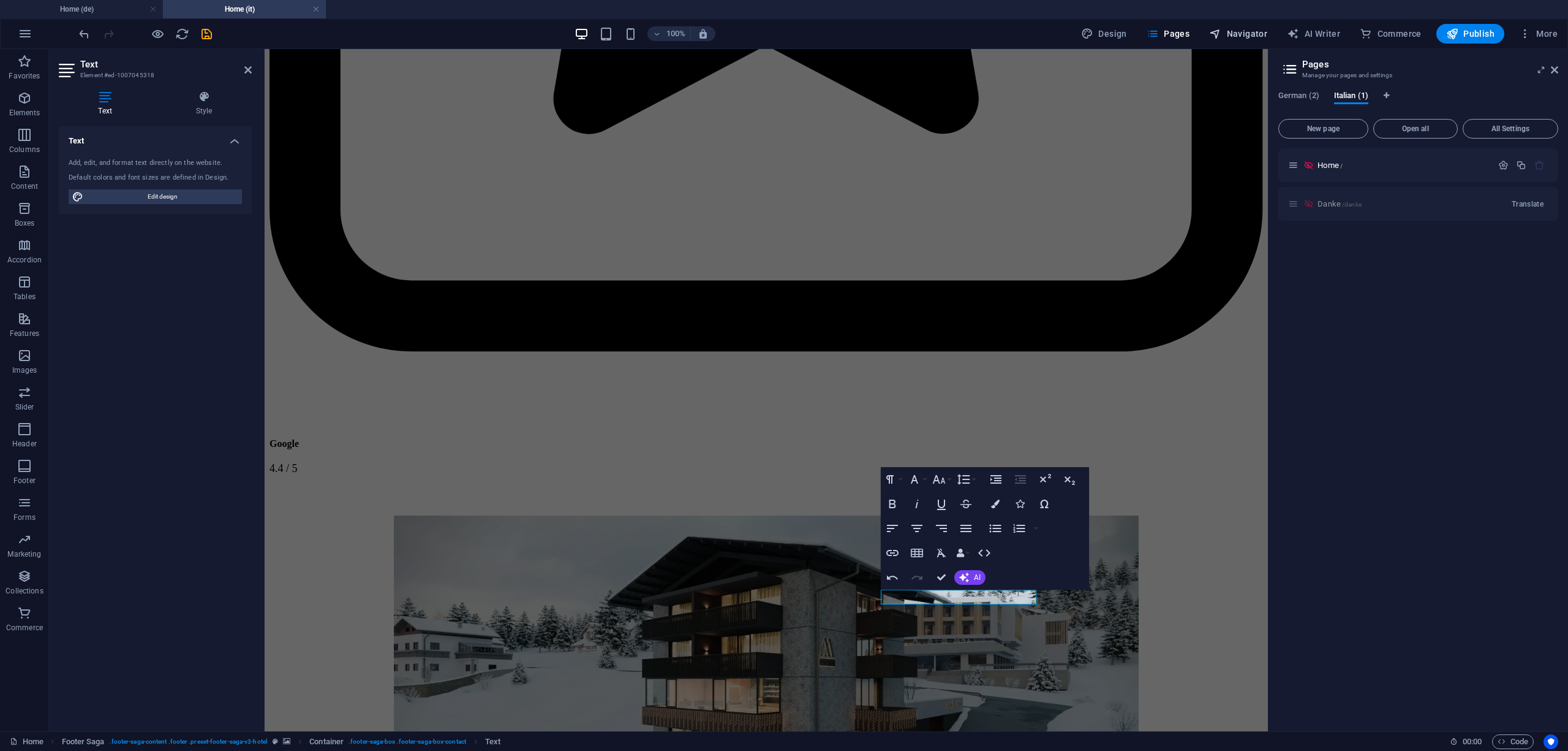
drag, startPoint x: 1463, startPoint y: 27, endPoint x: 1265, endPoint y: 25, distance: 198.0
click at [1265, 25] on div "Design Pages Navigator AI Writer Commerce Publish More" at bounding box center [1320, 33] width 487 height 19
click at [209, 30] on icon "save" at bounding box center [206, 34] width 14 height 14
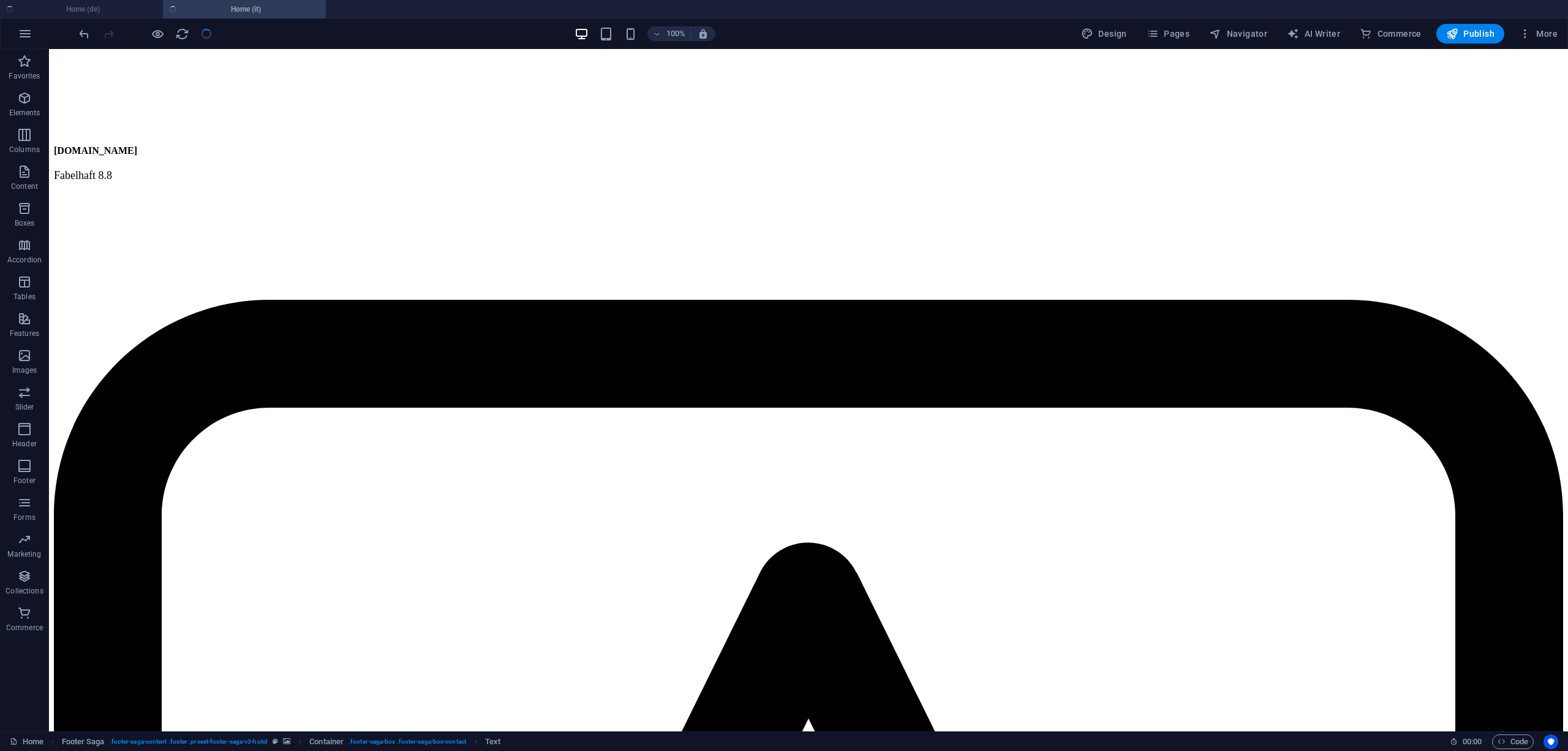
select select
checkbox input "false"
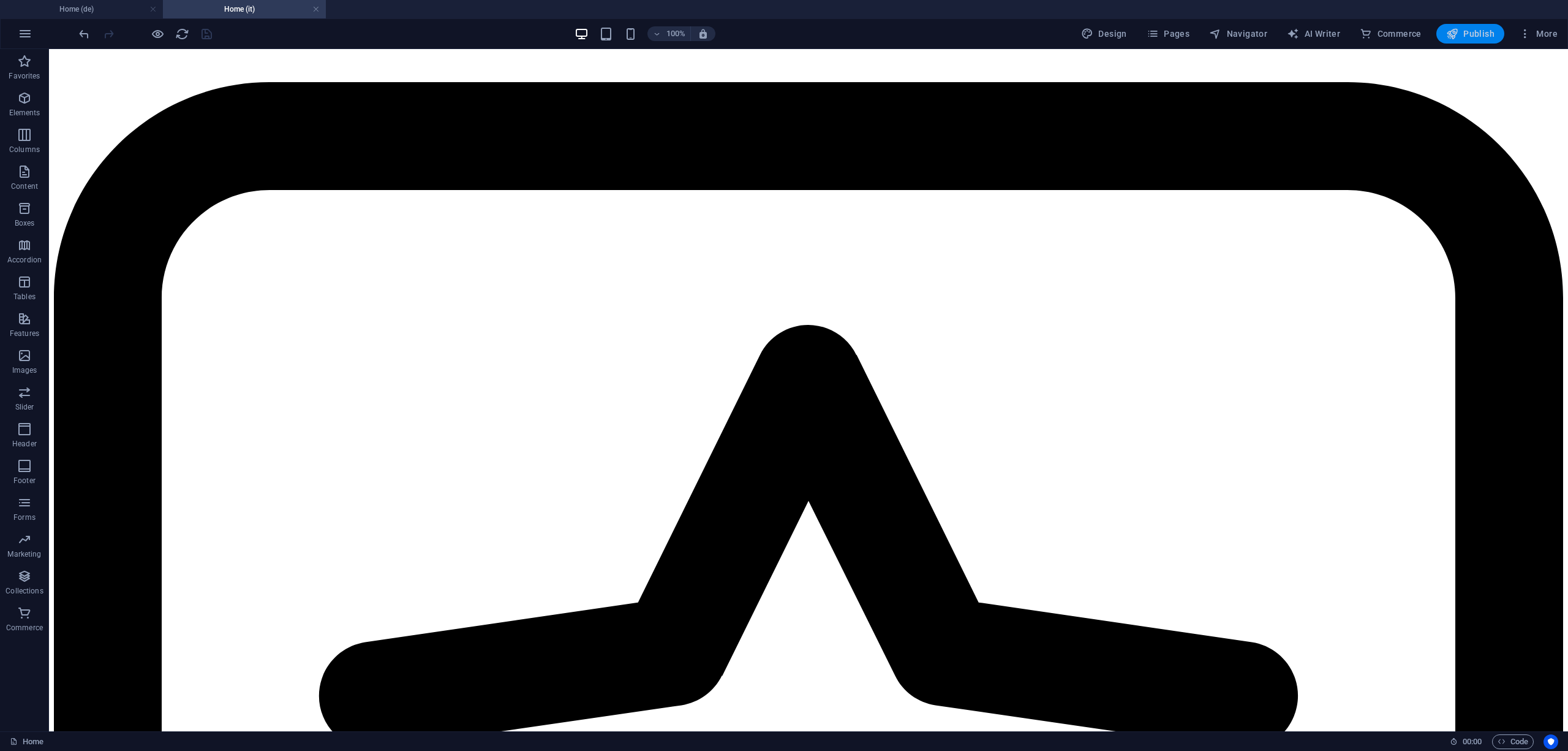
click at [1471, 37] on span "Publish" at bounding box center [1471, 34] width 49 height 13
